Goal: Task Accomplishment & Management: Use online tool/utility

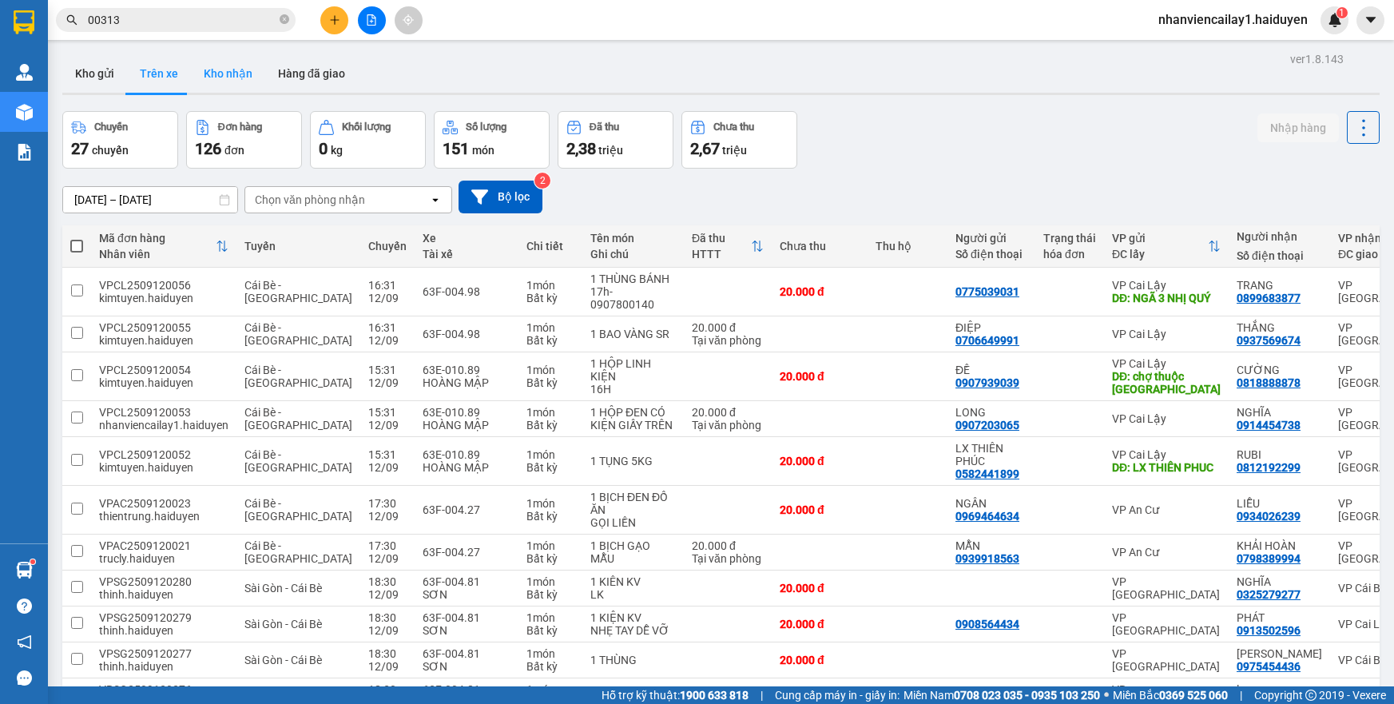
click at [227, 85] on button "Kho nhận" at bounding box center [228, 73] width 74 height 38
type input "[DATE] – [DATE]"
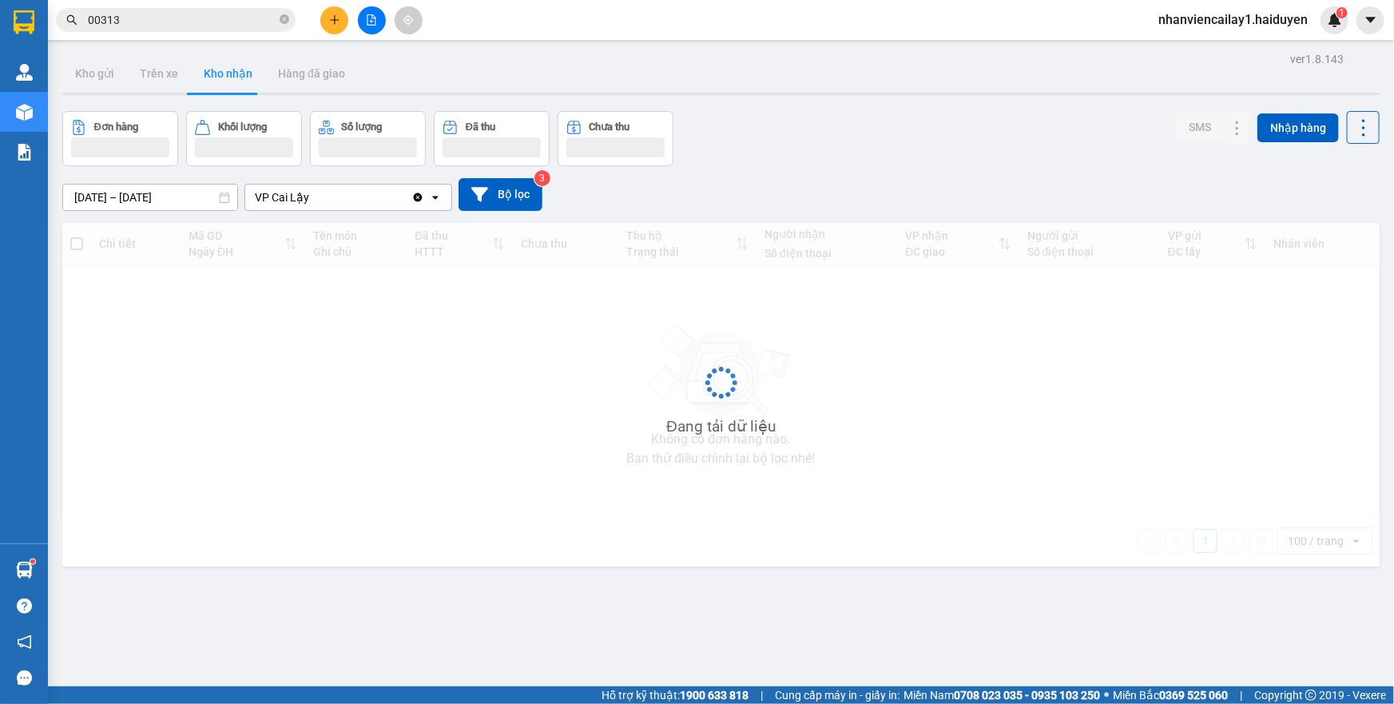
click at [187, 22] on input "00313" at bounding box center [182, 20] width 189 height 18
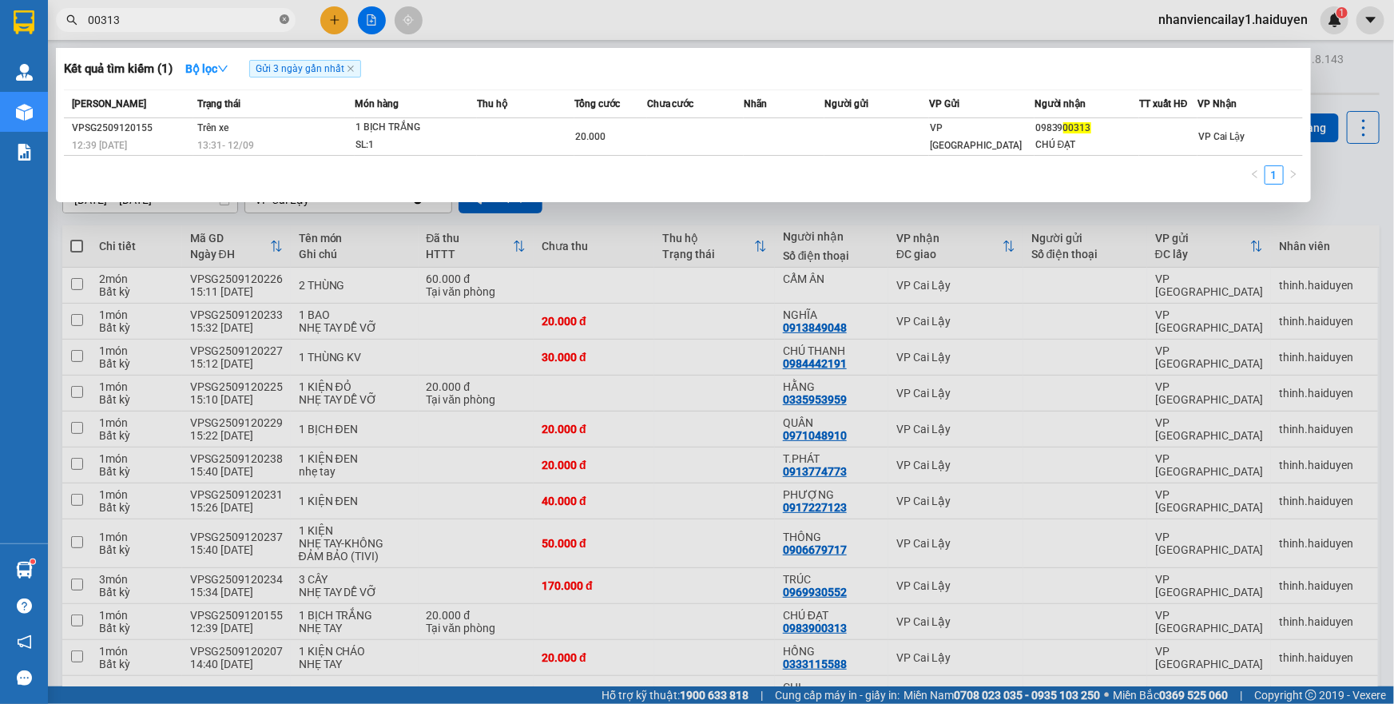
click at [282, 22] on icon "close-circle" at bounding box center [285, 19] width 10 height 10
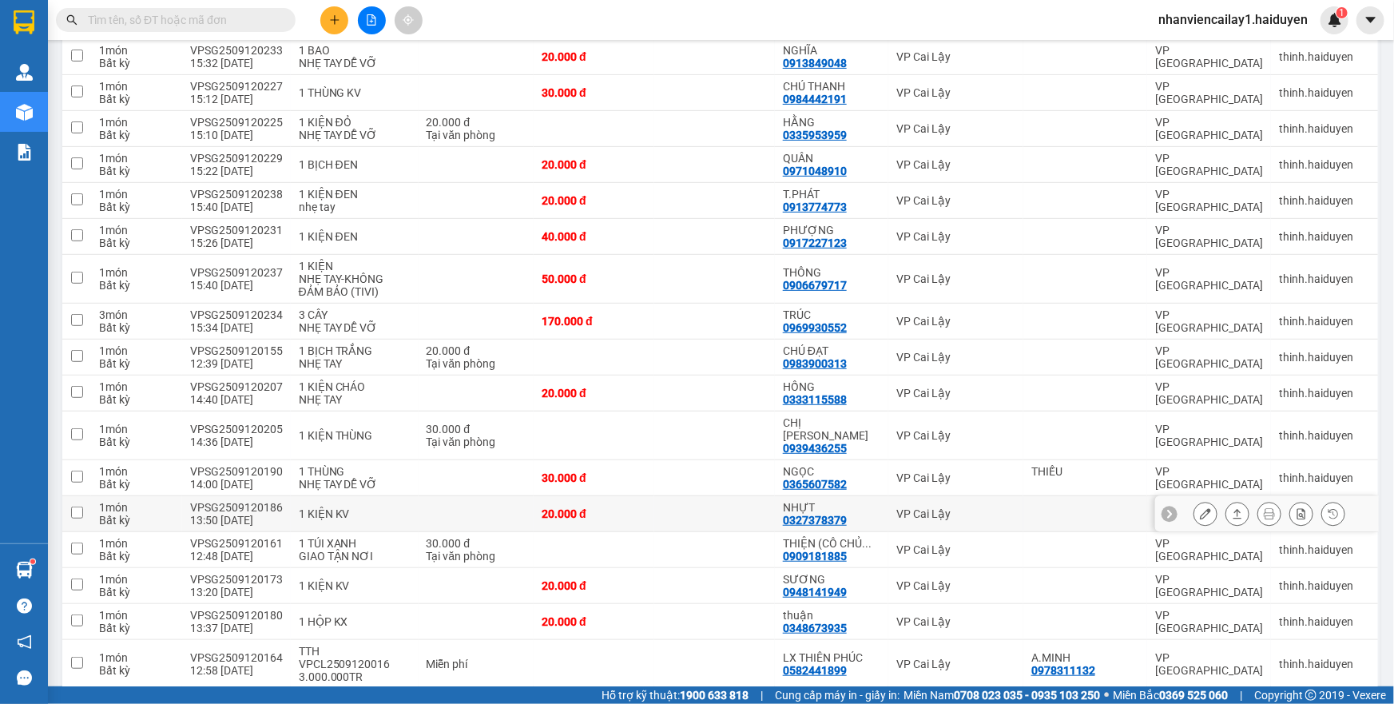
scroll to position [290, 0]
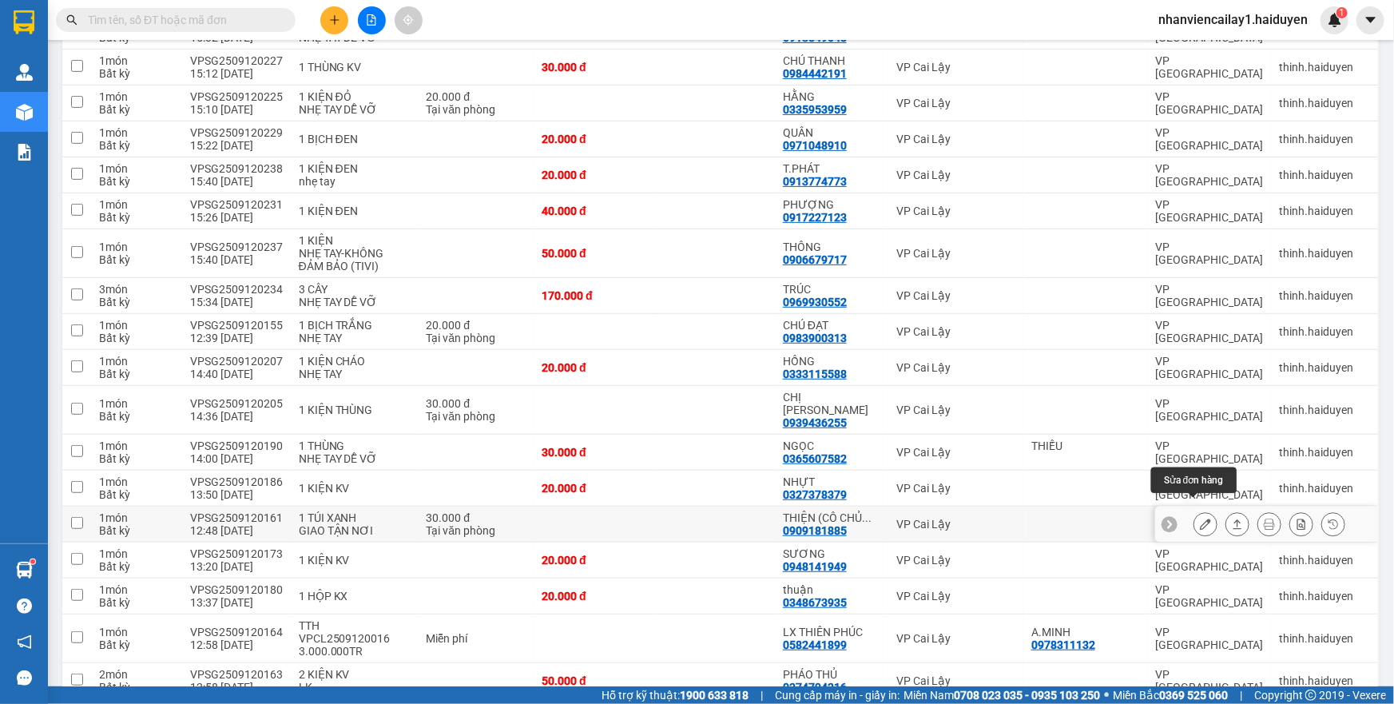
click at [1200, 519] on icon at bounding box center [1205, 524] width 11 height 11
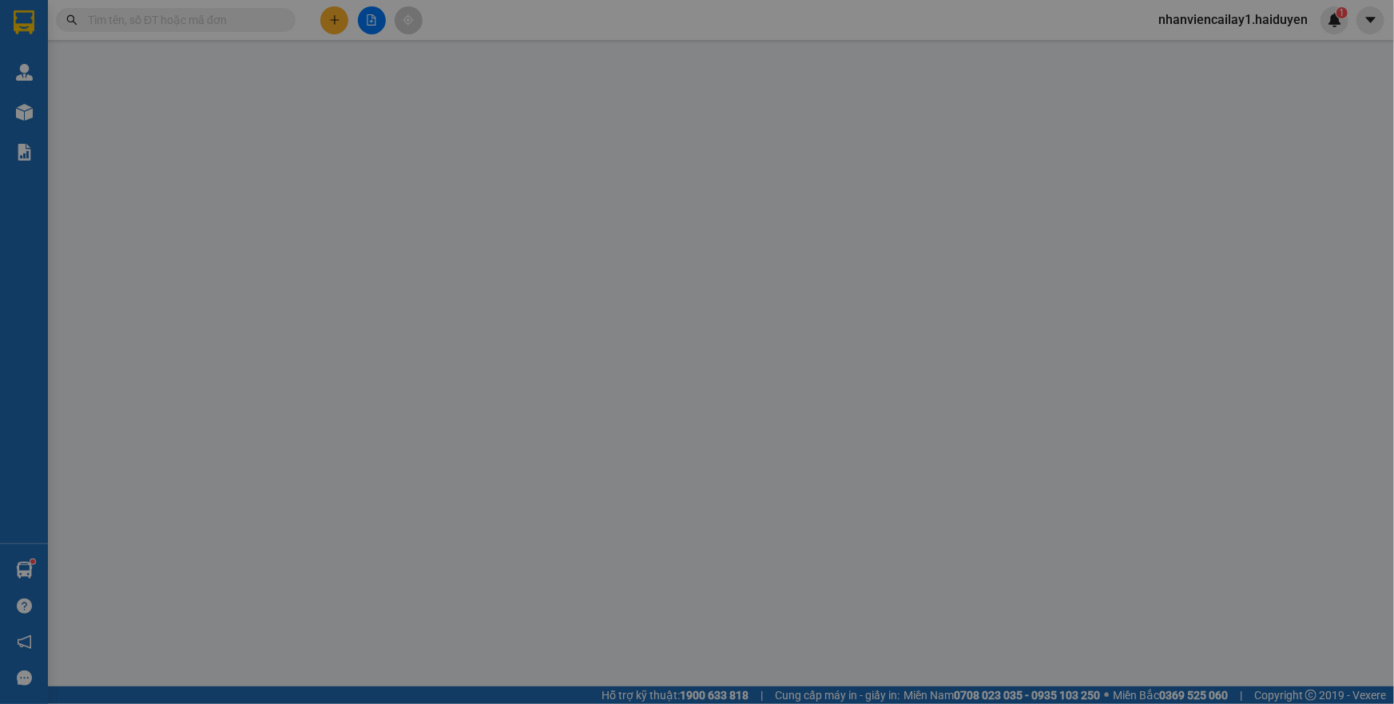
type input "0909181885"
type input "THIỆN (CÔ CHỦ KS [PERSON_NAME])"
type input "30.000"
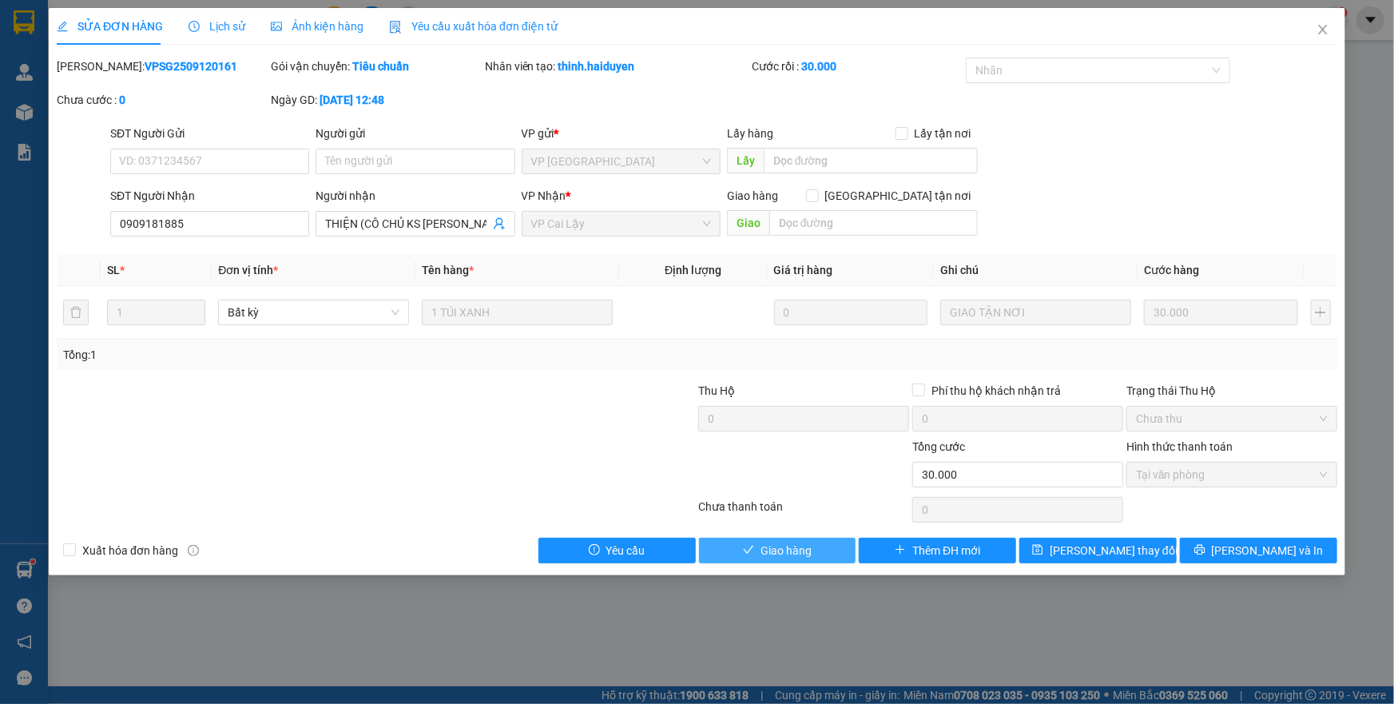
click at [798, 545] on span "Giao hàng" at bounding box center [786, 551] width 51 height 18
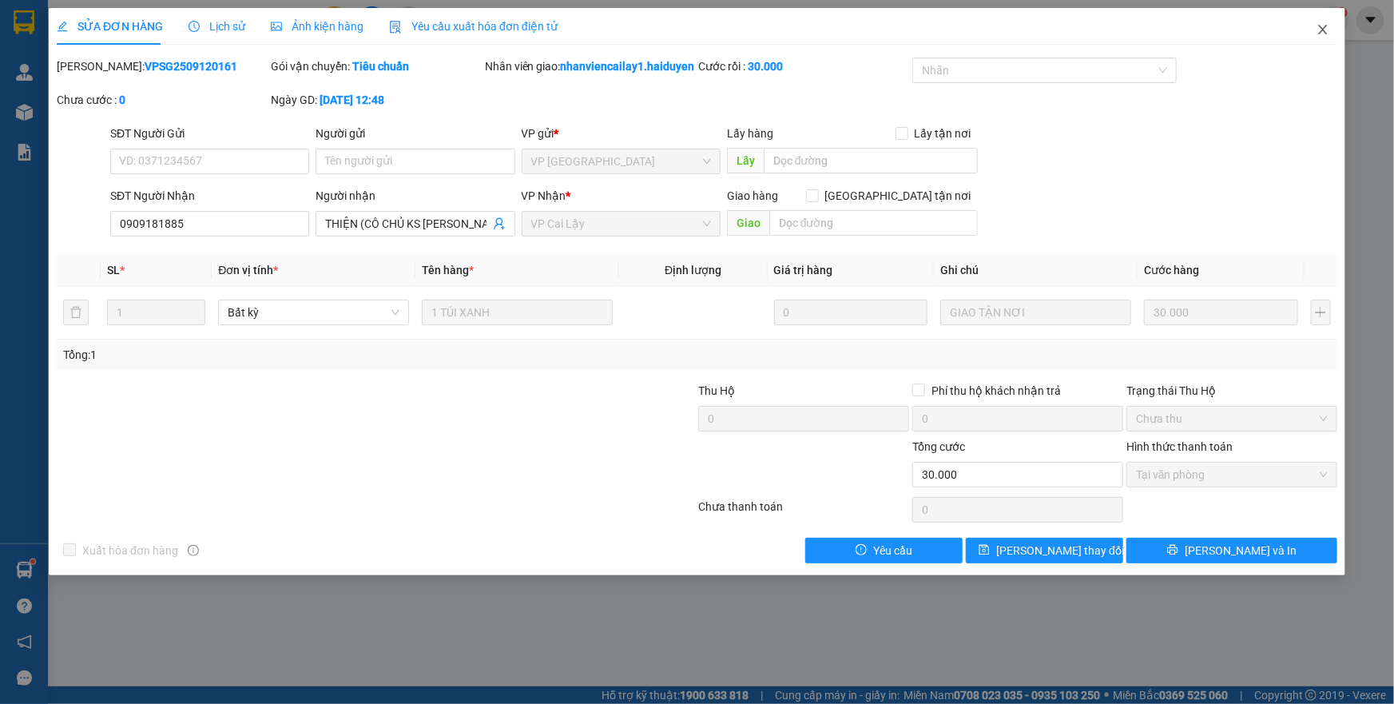
click at [1323, 29] on icon "close" at bounding box center [1323, 29] width 13 height 13
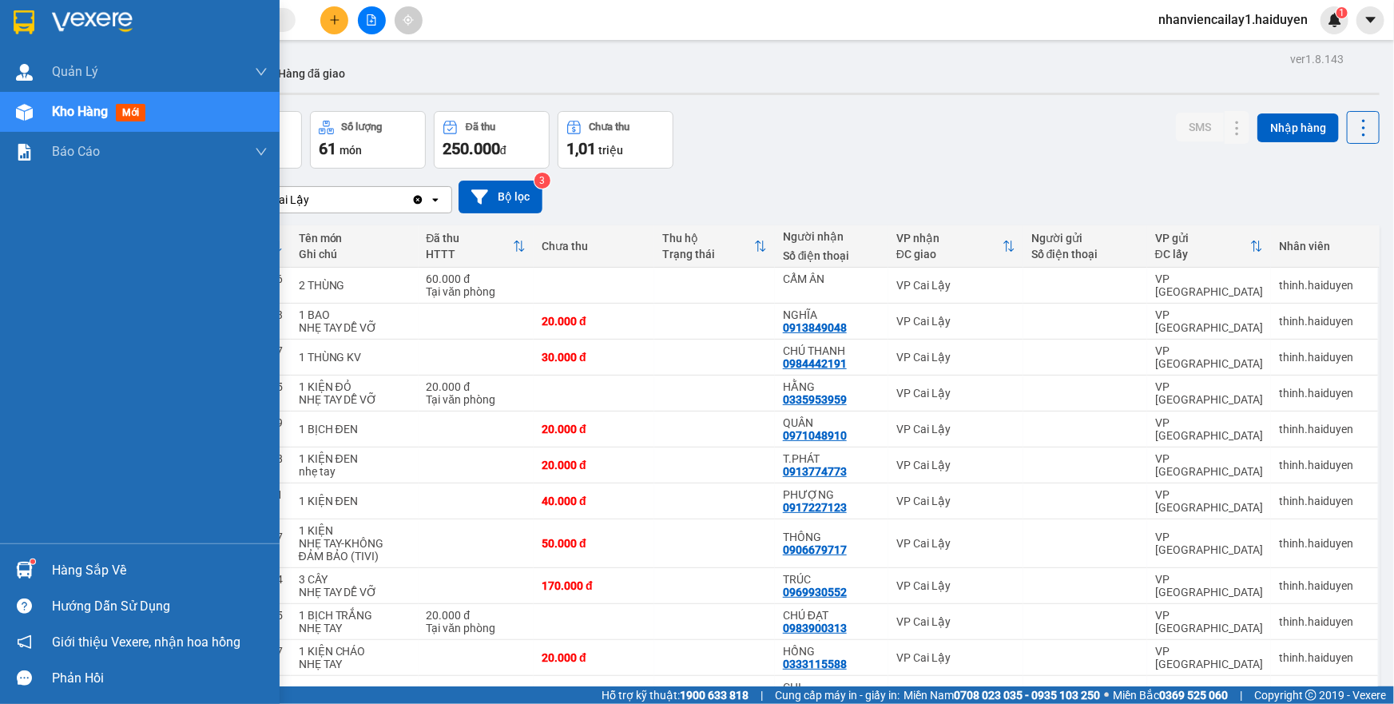
drag, startPoint x: 0, startPoint y: 348, endPoint x: 382, endPoint y: 285, distance: 387.0
click at [376, 288] on section "Kết quả tìm kiếm ( 1 ) Bộ lọc Gửi 3 ngày gần nhất Mã ĐH Trạng thái Món hàng Thu…" at bounding box center [697, 352] width 1394 height 704
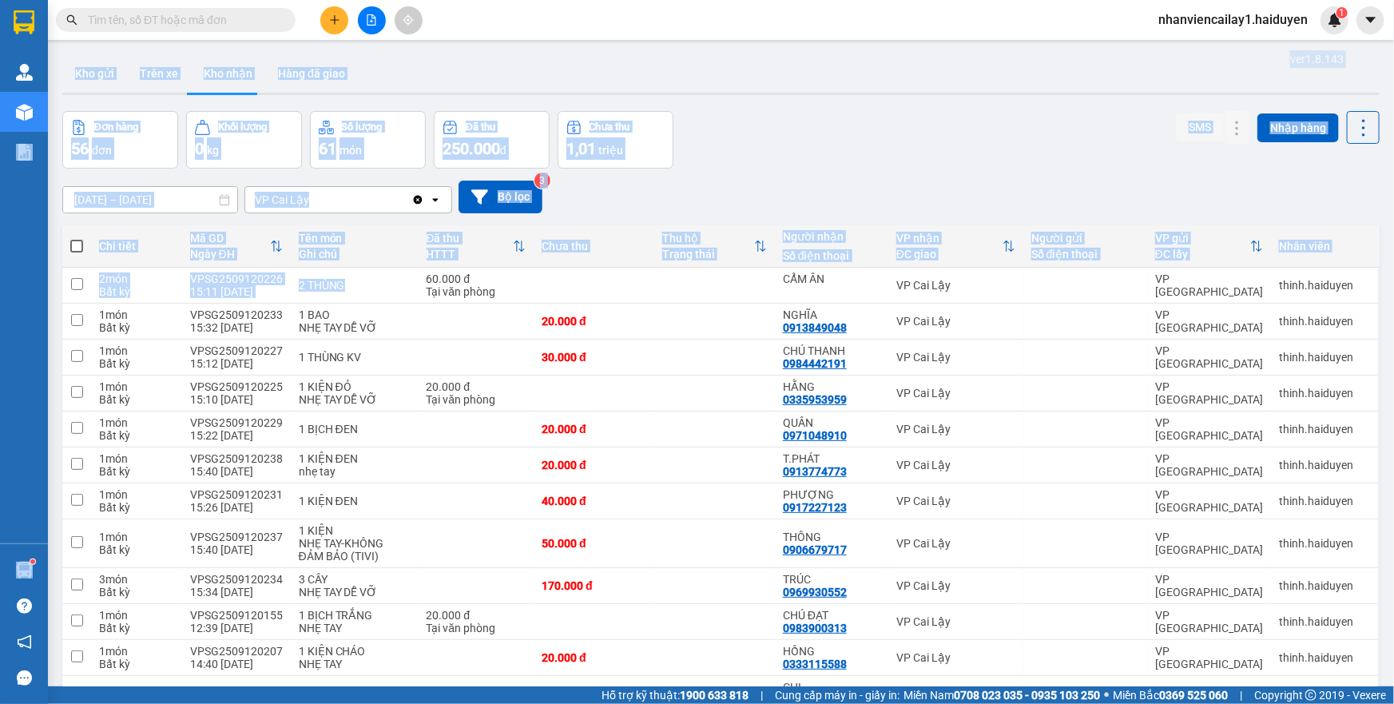
click at [813, 113] on div "Đơn hàng 56 đơn Khối lượng 0 kg Số lượng 61 món Đã thu 250.000 đ Chưa thu 1,01 …" at bounding box center [721, 140] width 1318 height 58
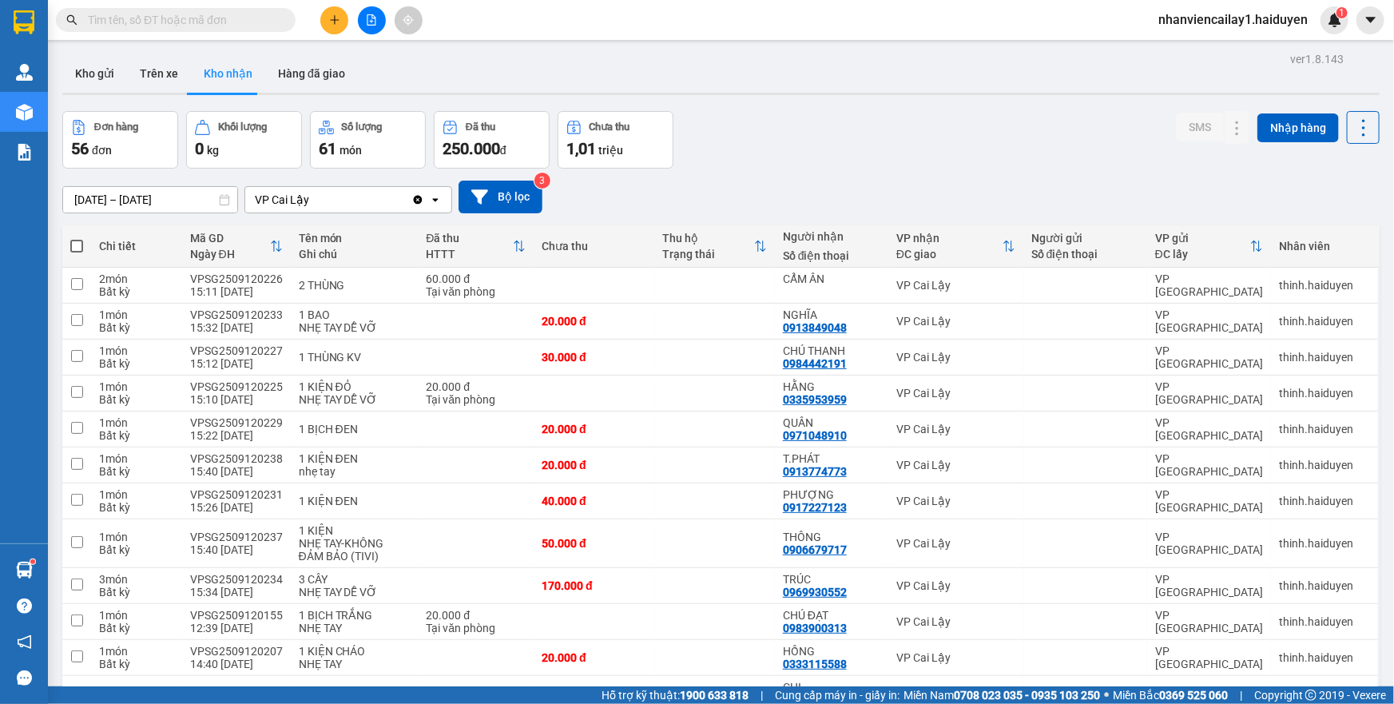
click at [249, 18] on input "text" at bounding box center [182, 20] width 189 height 18
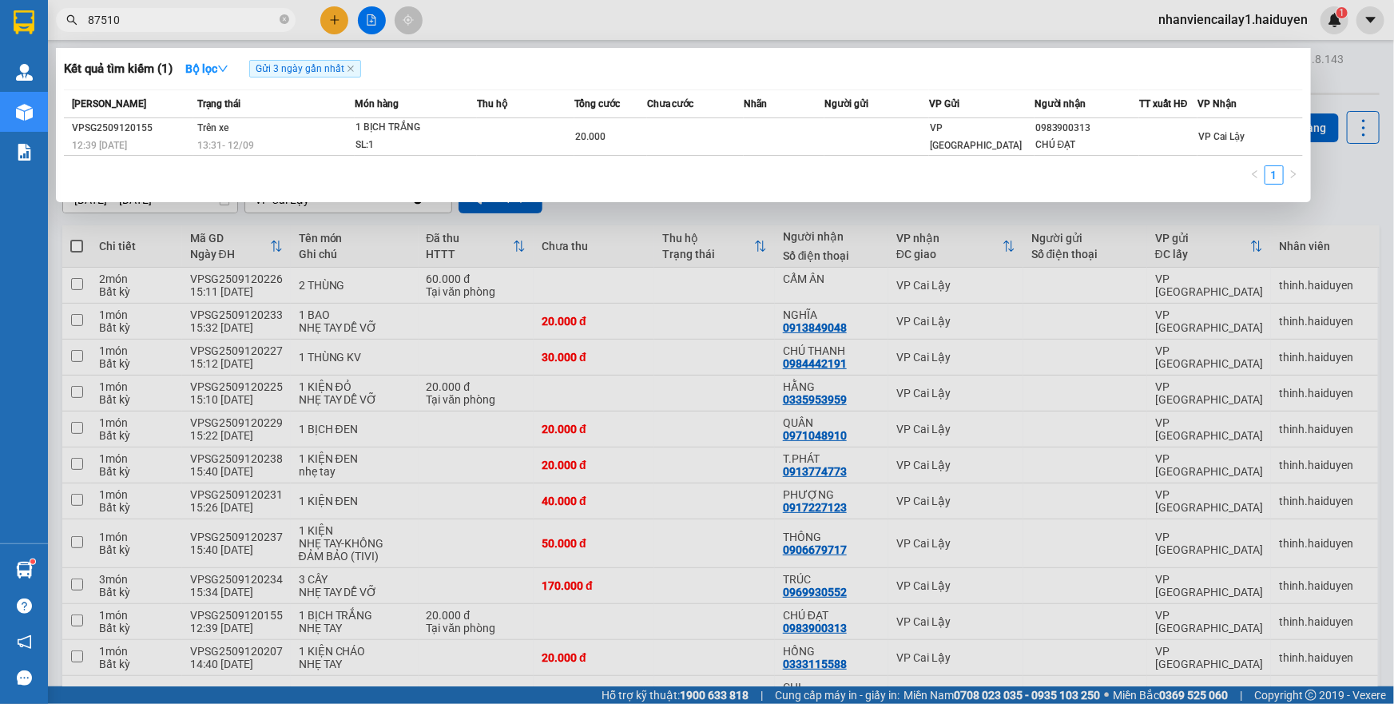
type input "875106"
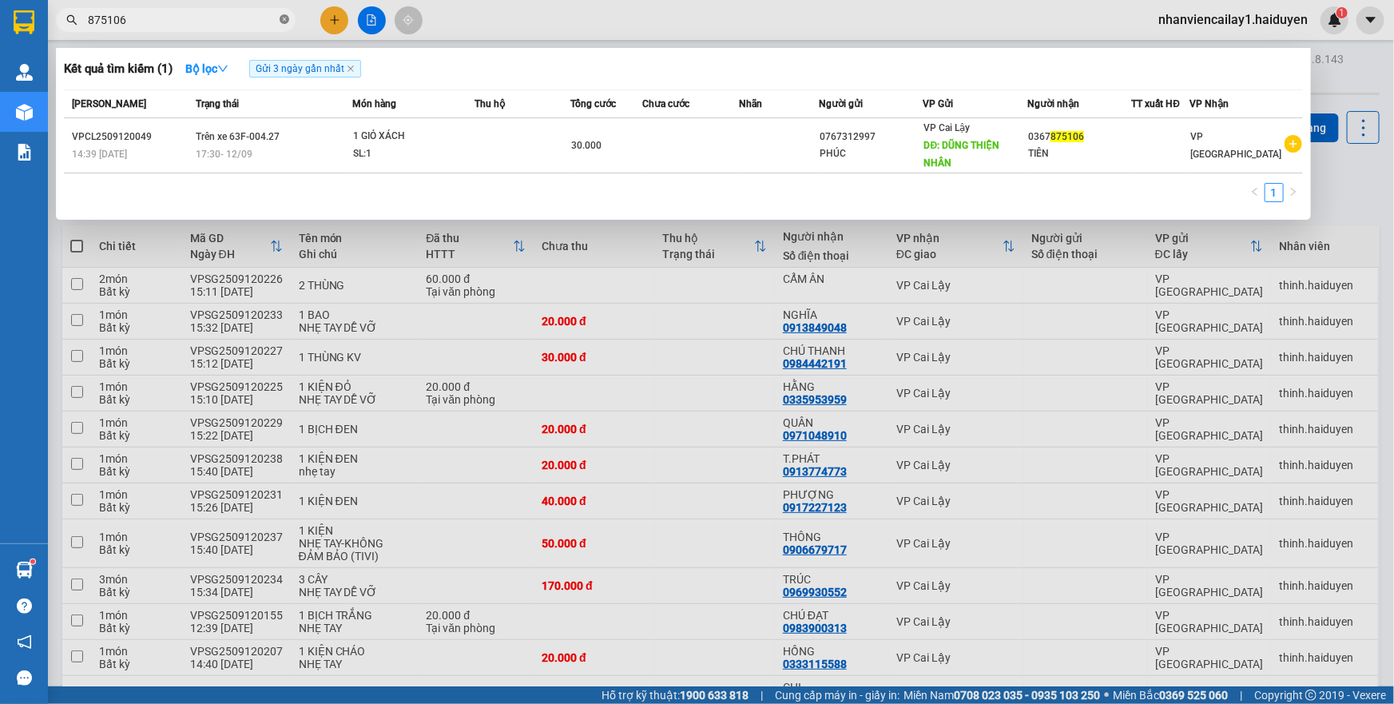
click at [283, 25] on span at bounding box center [285, 20] width 10 height 15
